Goal: Information Seeking & Learning: Learn about a topic

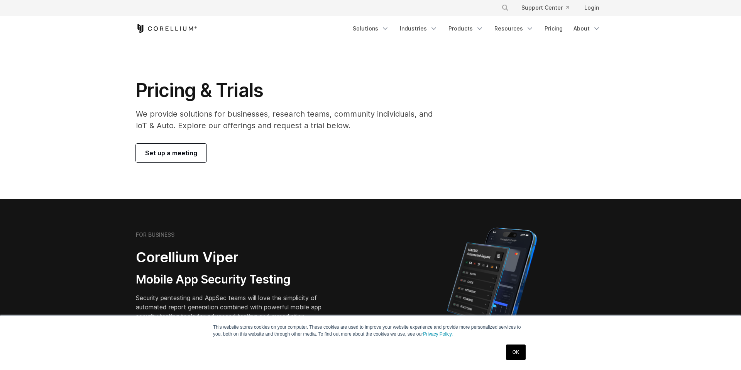
click at [517, 354] on link "OK" at bounding box center [516, 351] width 20 height 15
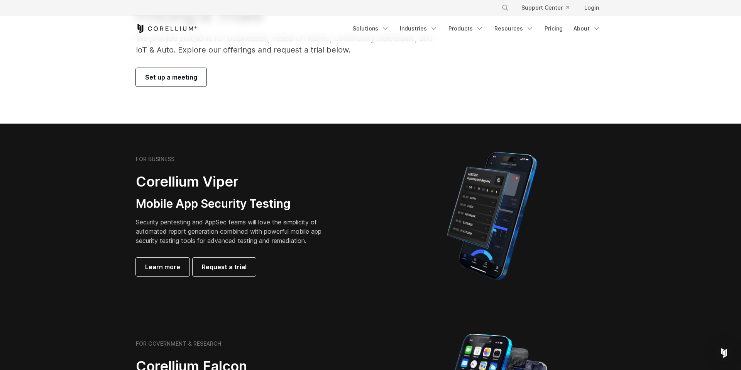
scroll to position [70, 0]
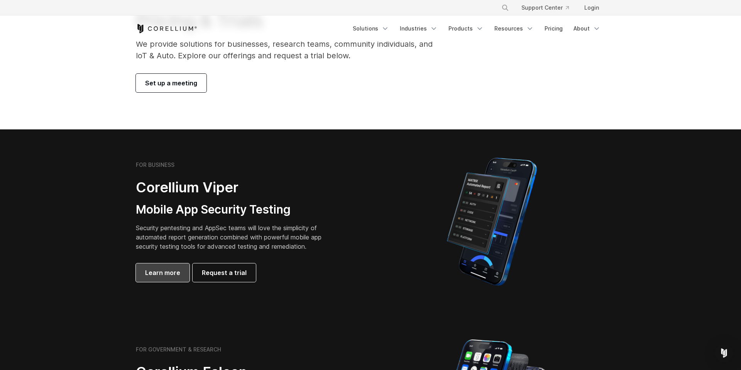
click at [170, 272] on span "Learn more" at bounding box center [162, 272] width 35 height 9
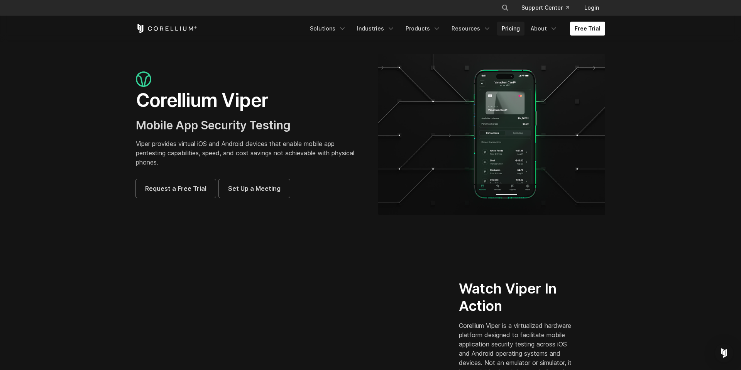
click at [513, 32] on link "Pricing" at bounding box center [510, 29] width 27 height 14
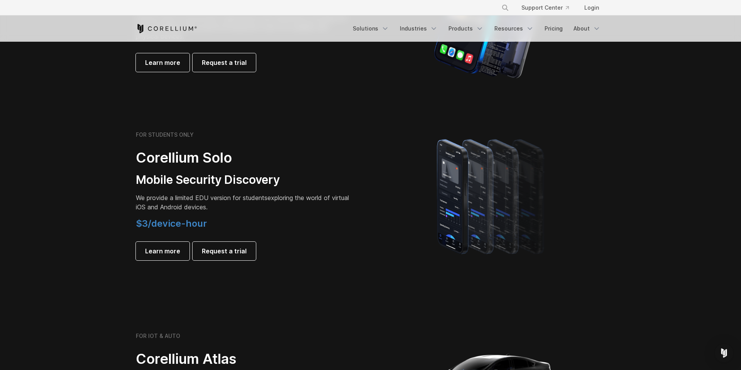
scroll to position [525, 0]
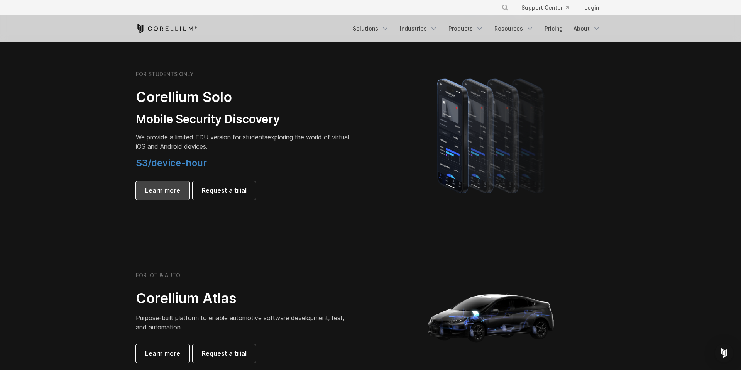
click at [168, 193] on span "Learn more" at bounding box center [162, 190] width 35 height 9
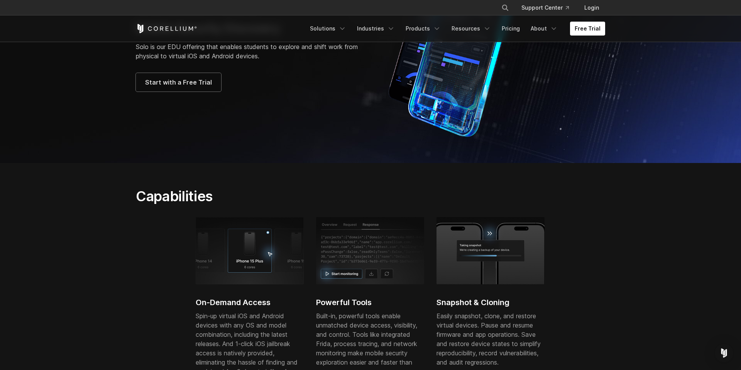
scroll to position [115, 0]
